Goal: Go to known website: Access a specific website the user already knows

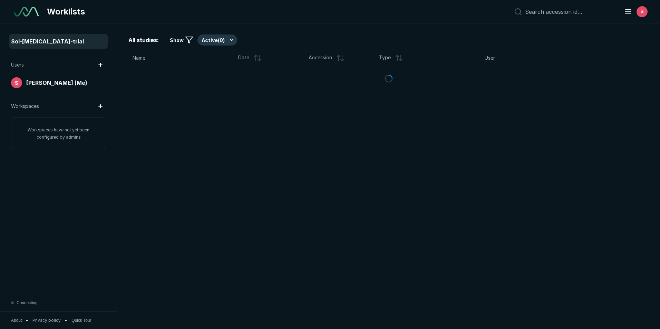
scroll to position [2138, 3218]
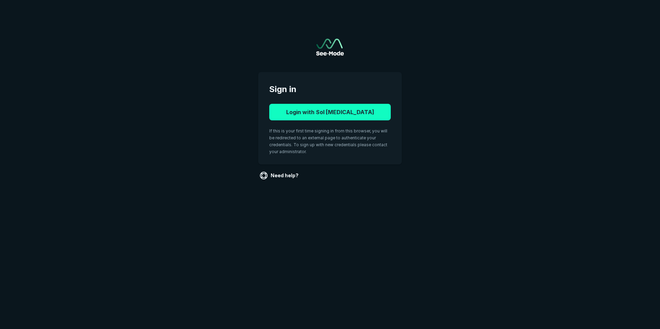
click at [320, 118] on button "Login with Sol Radiology" at bounding box center [329, 112] width 121 height 17
